Goal: Navigation & Orientation: Find specific page/section

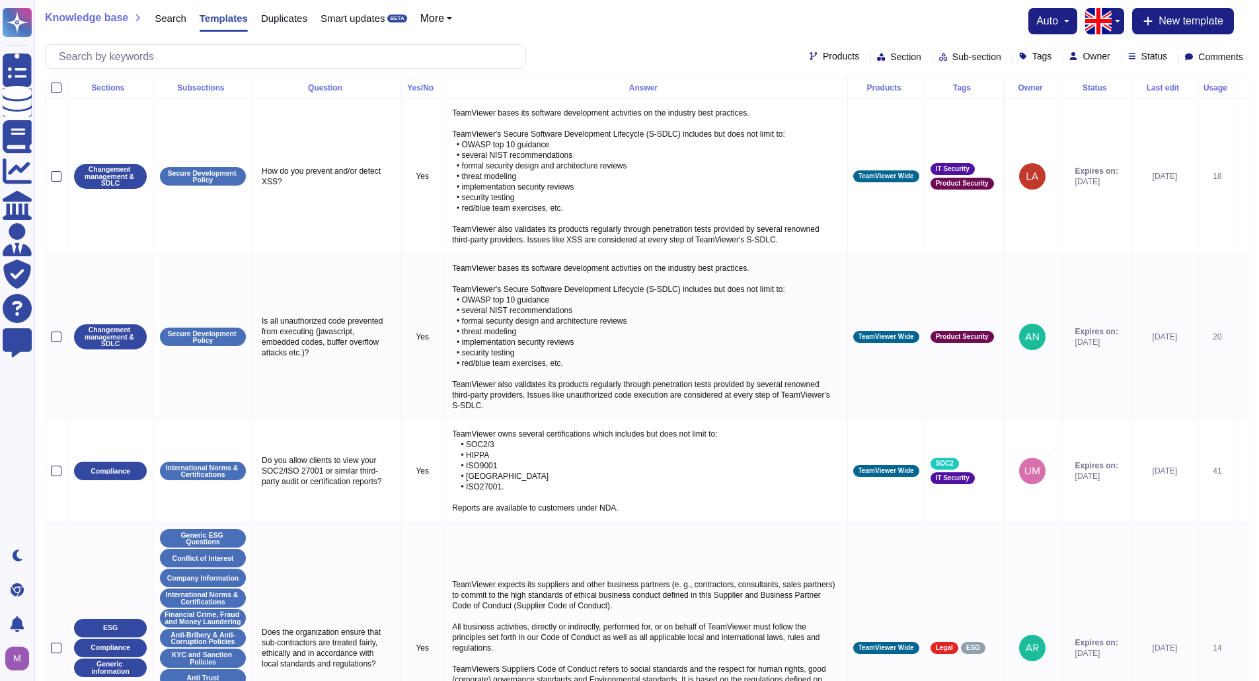
click at [890, 54] on span "Section" at bounding box center [905, 56] width 31 height 9
click at [953, 57] on span "Sub-section" at bounding box center [976, 56] width 49 height 9
click at [1032, 58] on div "Tags" at bounding box center [1038, 57] width 38 height 10
click at [1106, 55] on div "Products Section Sub-section Tags Owner Status Comments" at bounding box center [1029, 57] width 439 height 11
click at [1116, 58] on icon at bounding box center [1116, 58] width 0 height 0
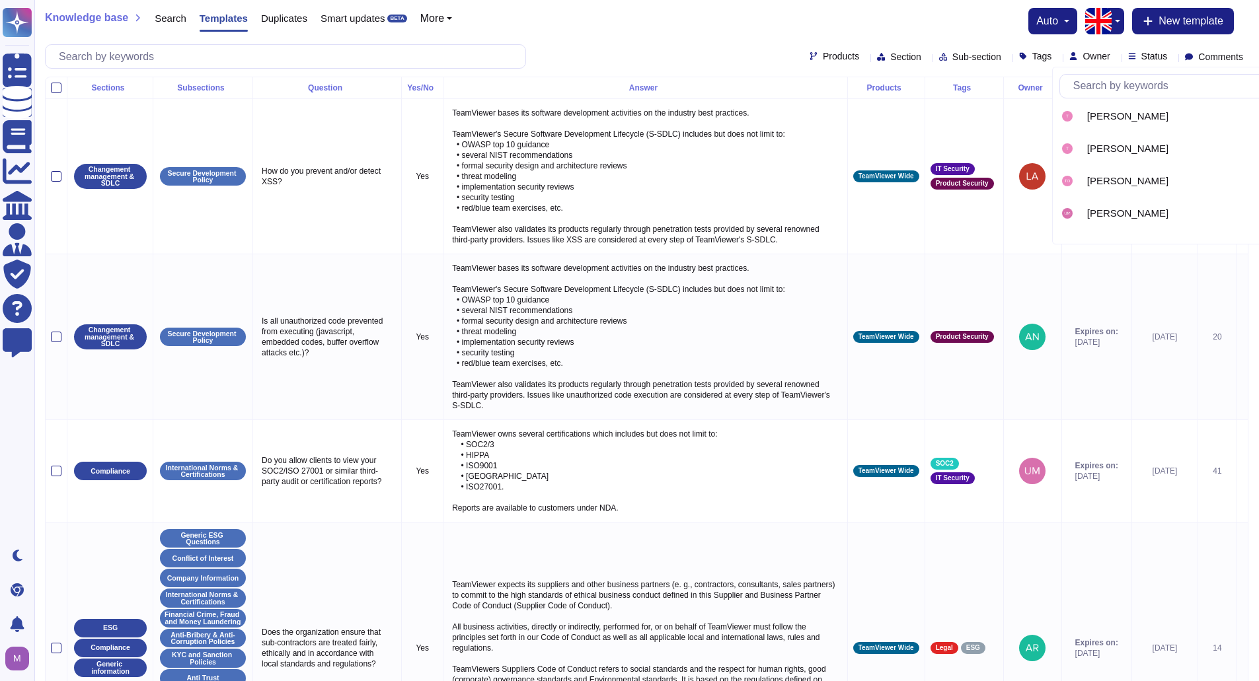
scroll to position [3233, 0]
click at [509, 20] on div "Knowledge base Search Templates Duplicates Smart updates BETA More auto New tem…" at bounding box center [647, 21] width 1204 height 26
click at [270, 13] on span "Duplicates" at bounding box center [284, 18] width 46 height 10
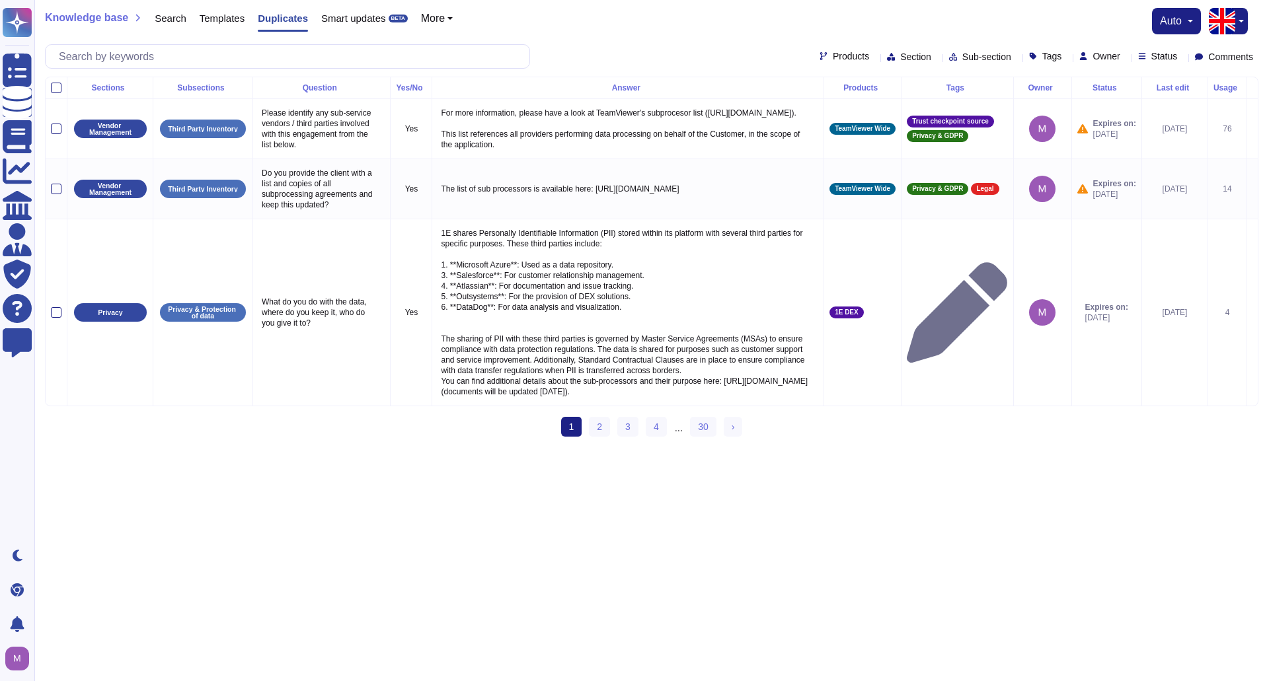
click at [212, 28] on div "Templates" at bounding box center [215, 21] width 58 height 26
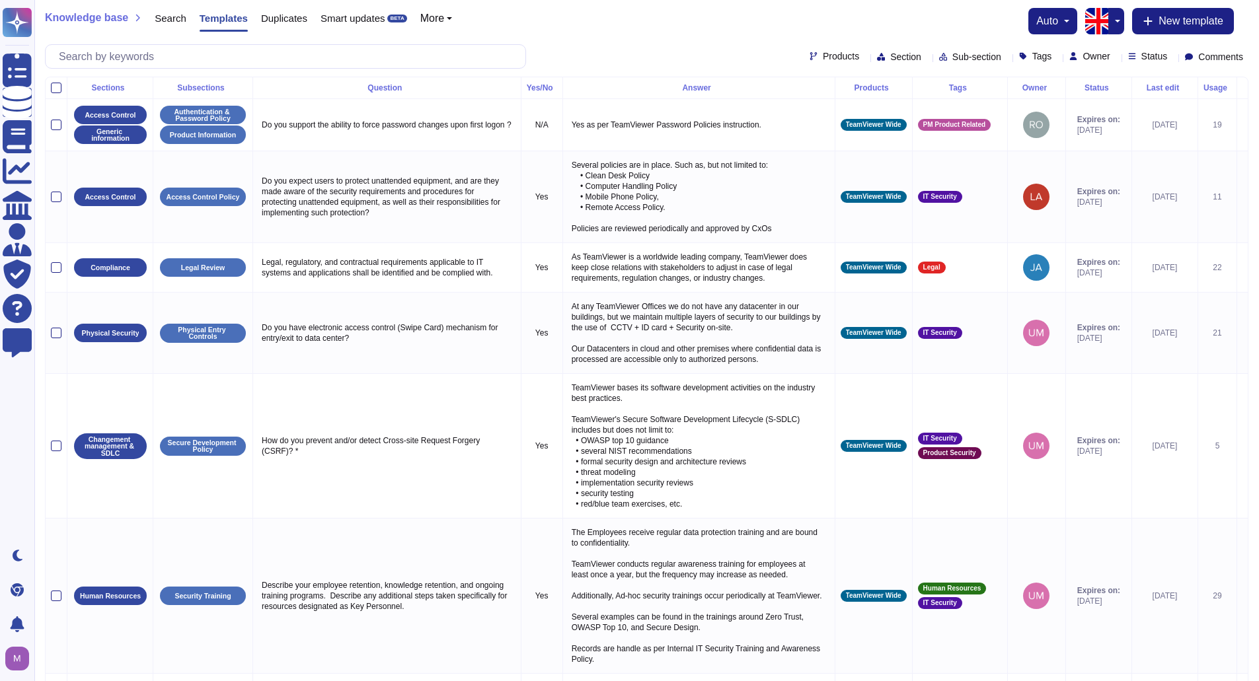
click at [1110, 27] on button "button" at bounding box center [1116, 21] width 16 height 26
click at [722, 9] on div "Knowledge base Search Templates Duplicates Smart updates BETA More auto English…" at bounding box center [647, 21] width 1204 height 26
click at [442, 22] on button "More" at bounding box center [436, 18] width 32 height 11
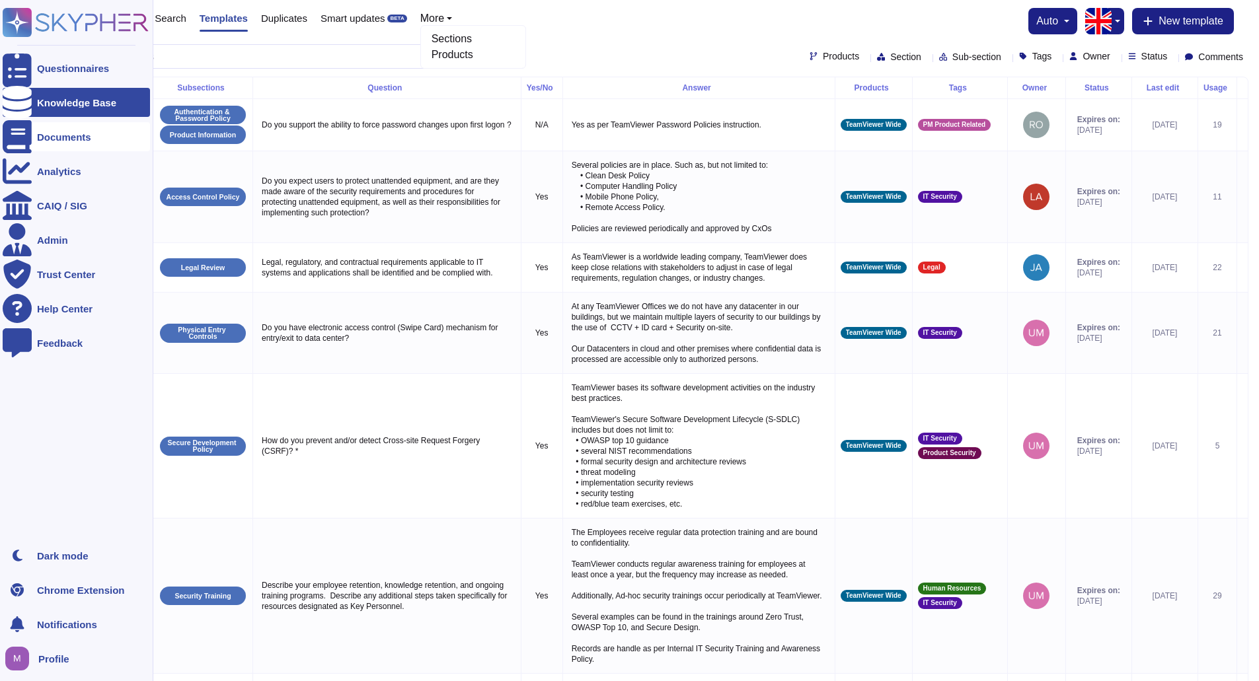
click at [24, 134] on div at bounding box center [17, 136] width 29 height 29
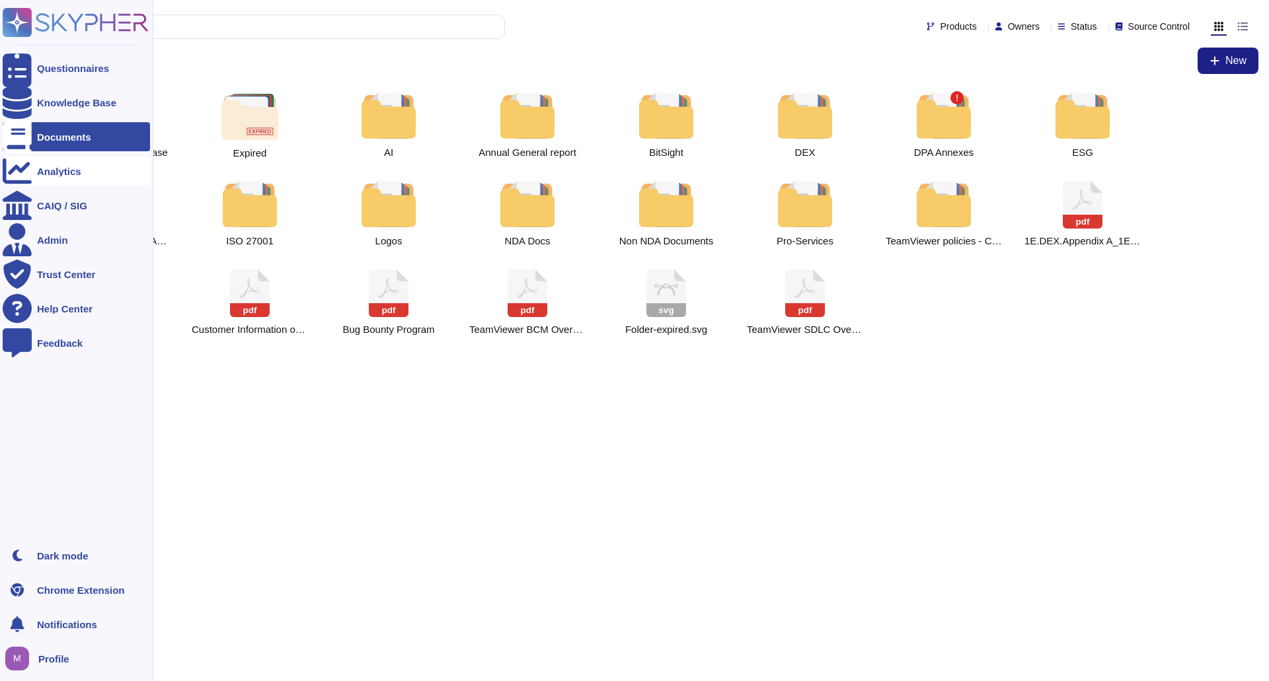
click at [27, 177] on div at bounding box center [17, 171] width 29 height 29
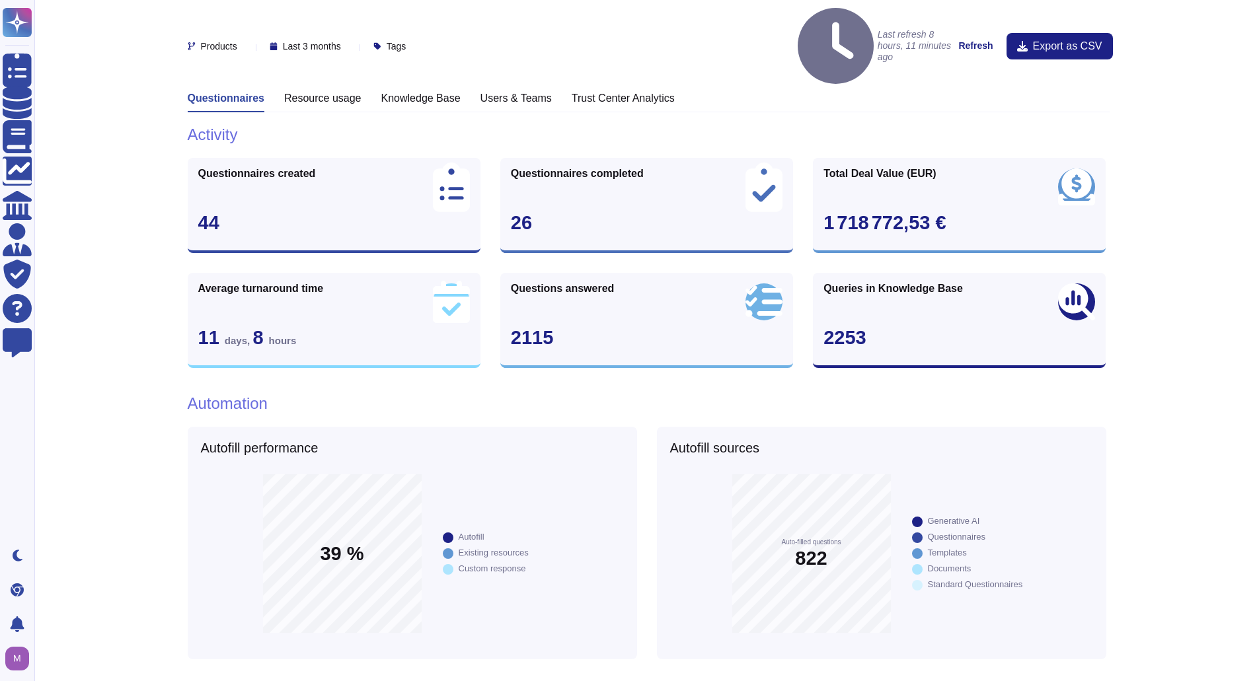
click at [311, 92] on h3 "Resource usage" at bounding box center [322, 98] width 77 height 13
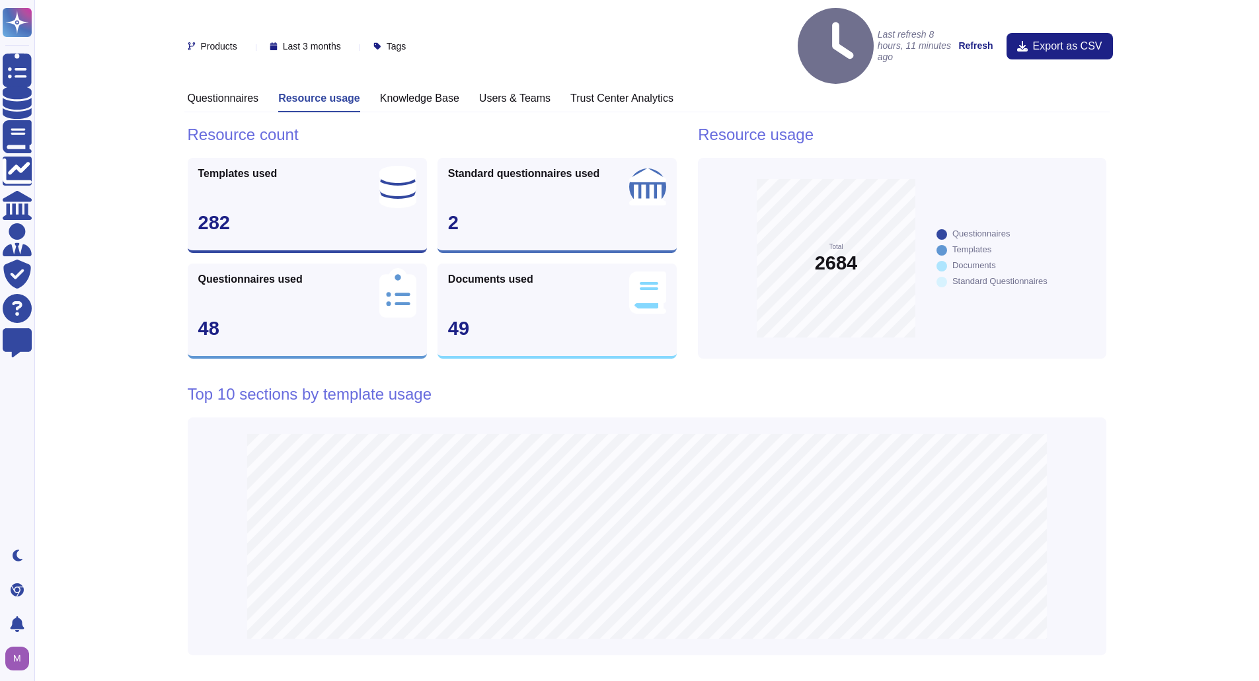
click at [396, 92] on h3 "Knowledge Base" at bounding box center [419, 98] width 79 height 13
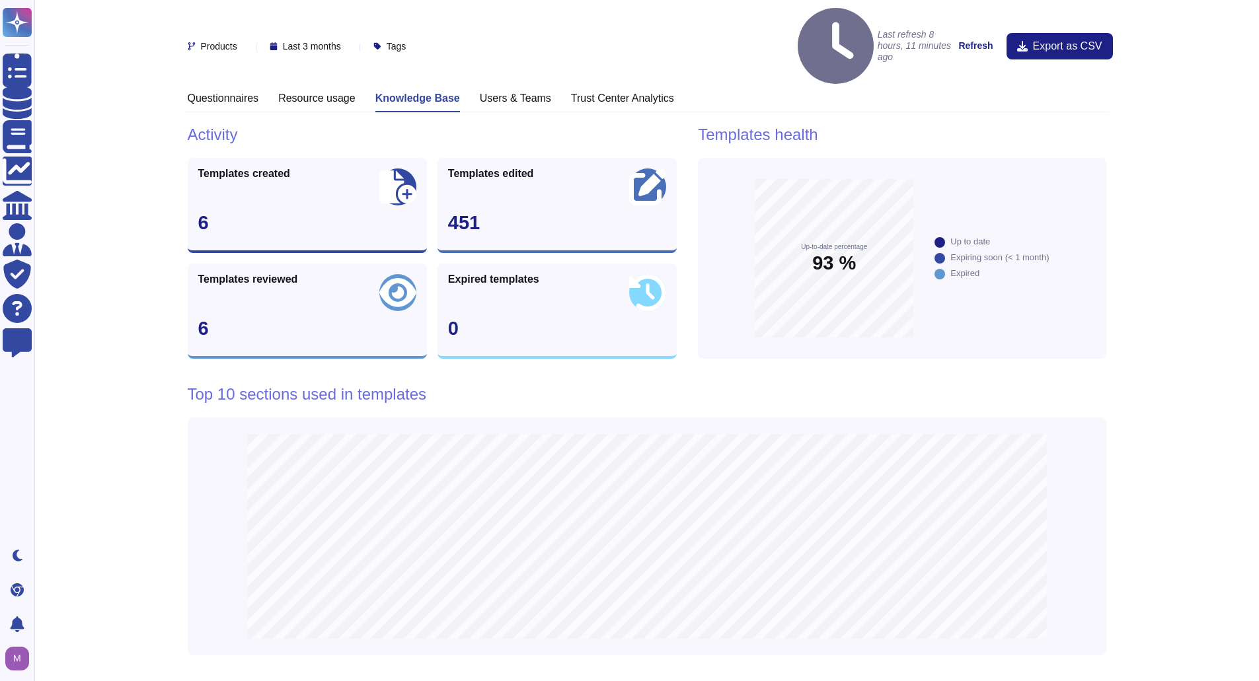
click at [535, 92] on h3 "Users & Teams" at bounding box center [515, 98] width 71 height 13
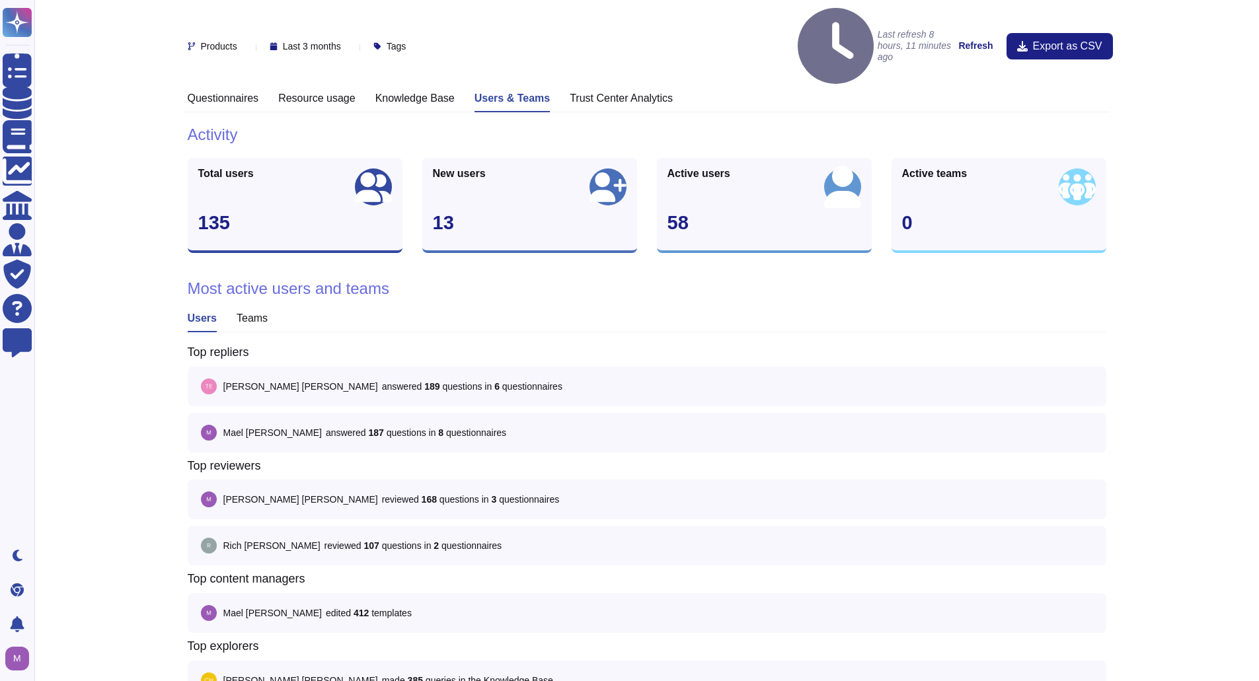
click at [617, 92] on div "Trust Center Analytics" at bounding box center [621, 102] width 103 height 20
click at [603, 92] on h3 "Trust Center Analytics" at bounding box center [621, 98] width 103 height 13
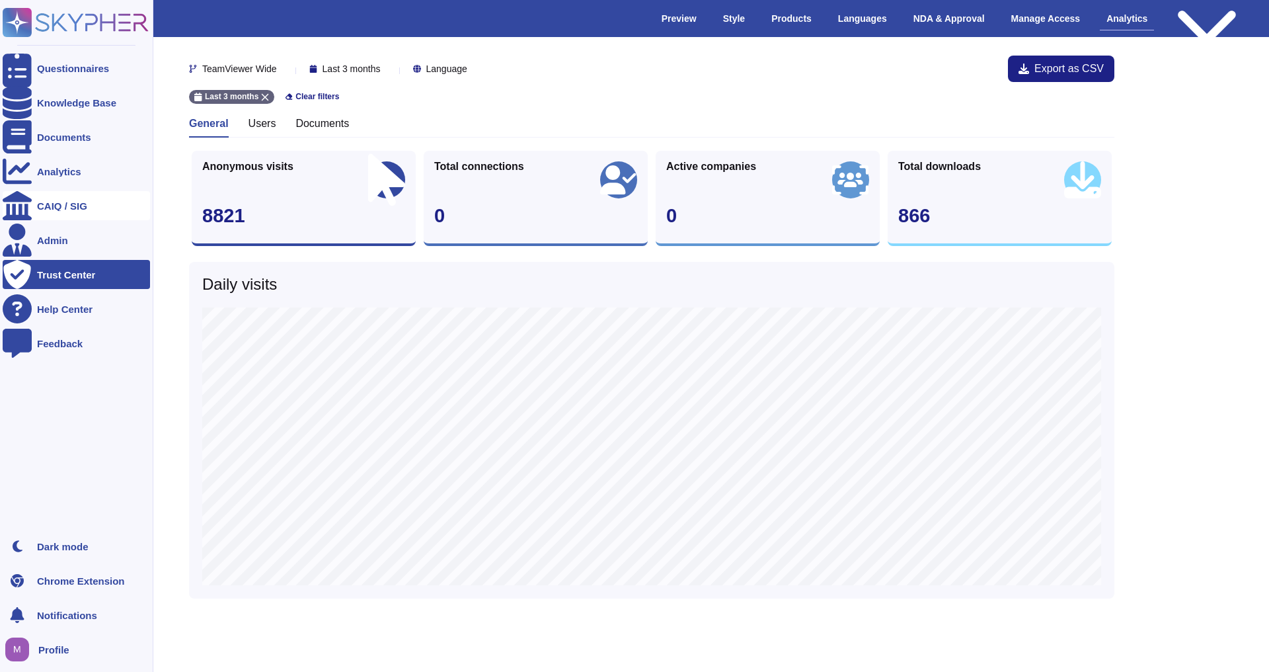
click at [71, 201] on div "CAIQ / SIG" at bounding box center [62, 206] width 50 height 10
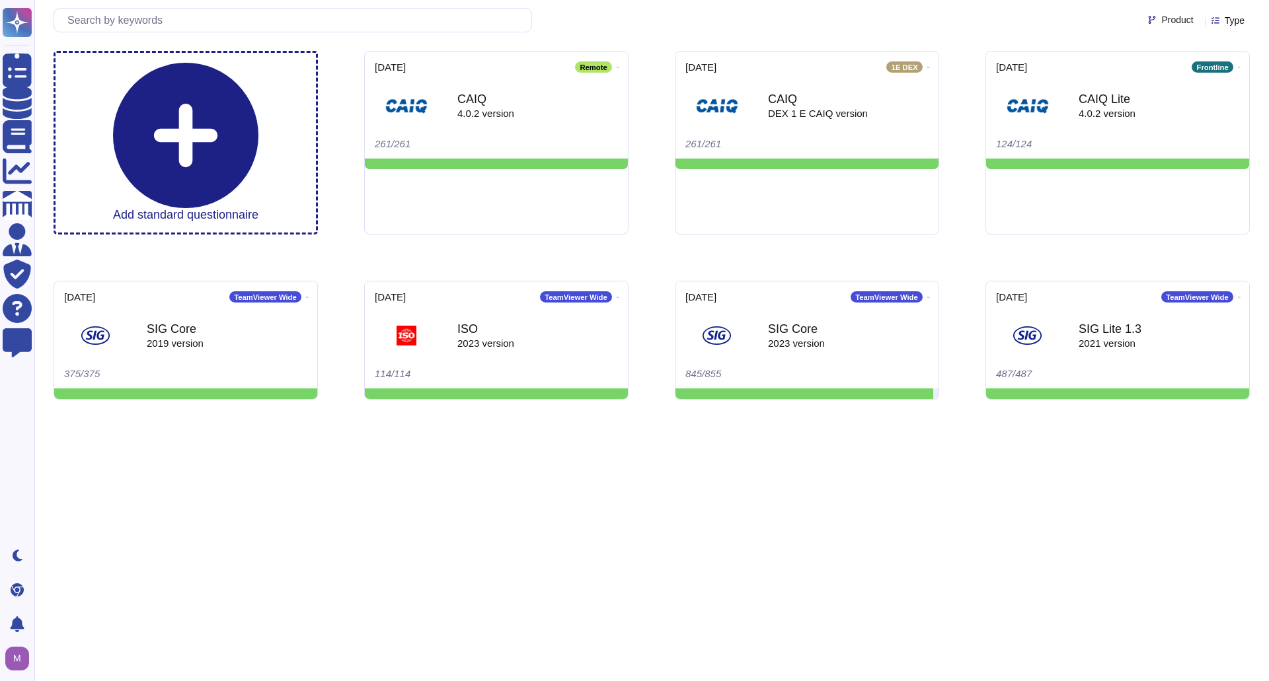
click at [599, 435] on html "Questionnaires Knowledge Base Documents Analytics CAIQ / SIG Admin Trust Center…" at bounding box center [634, 235] width 1269 height 470
